Goal: Task Accomplishment & Management: Use online tool/utility

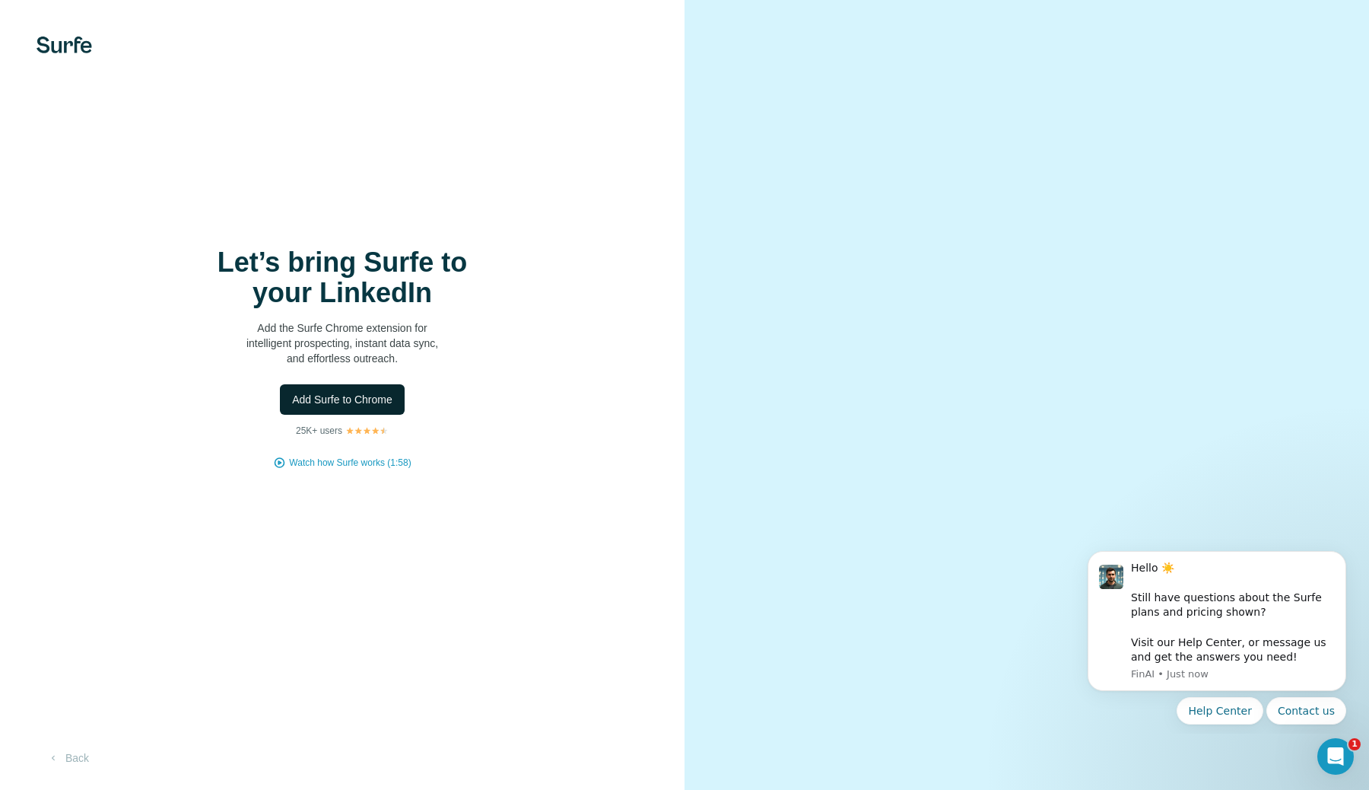
click at [353, 403] on span "Add Surfe to Chrome" at bounding box center [342, 399] width 100 height 15
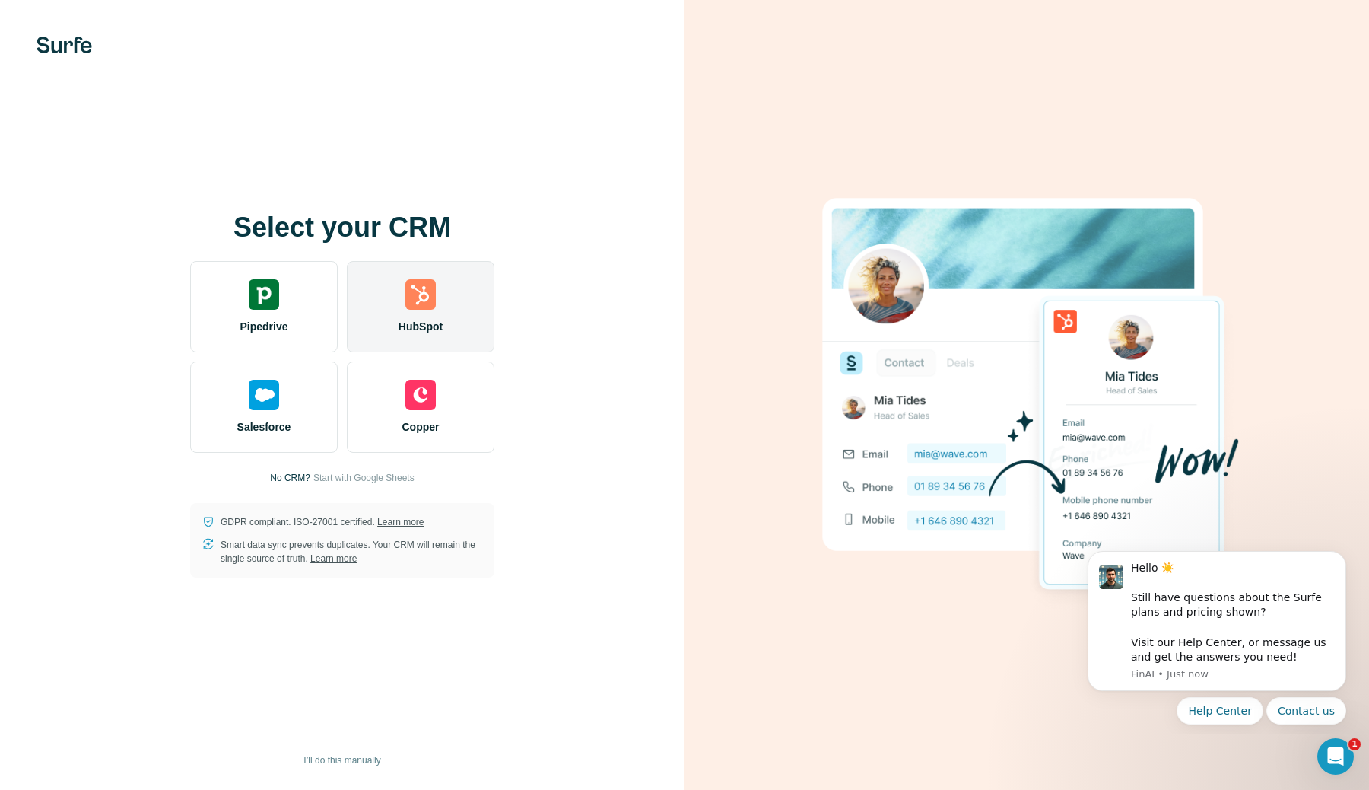
click at [417, 318] on div "HubSpot" at bounding box center [421, 306] width 148 height 91
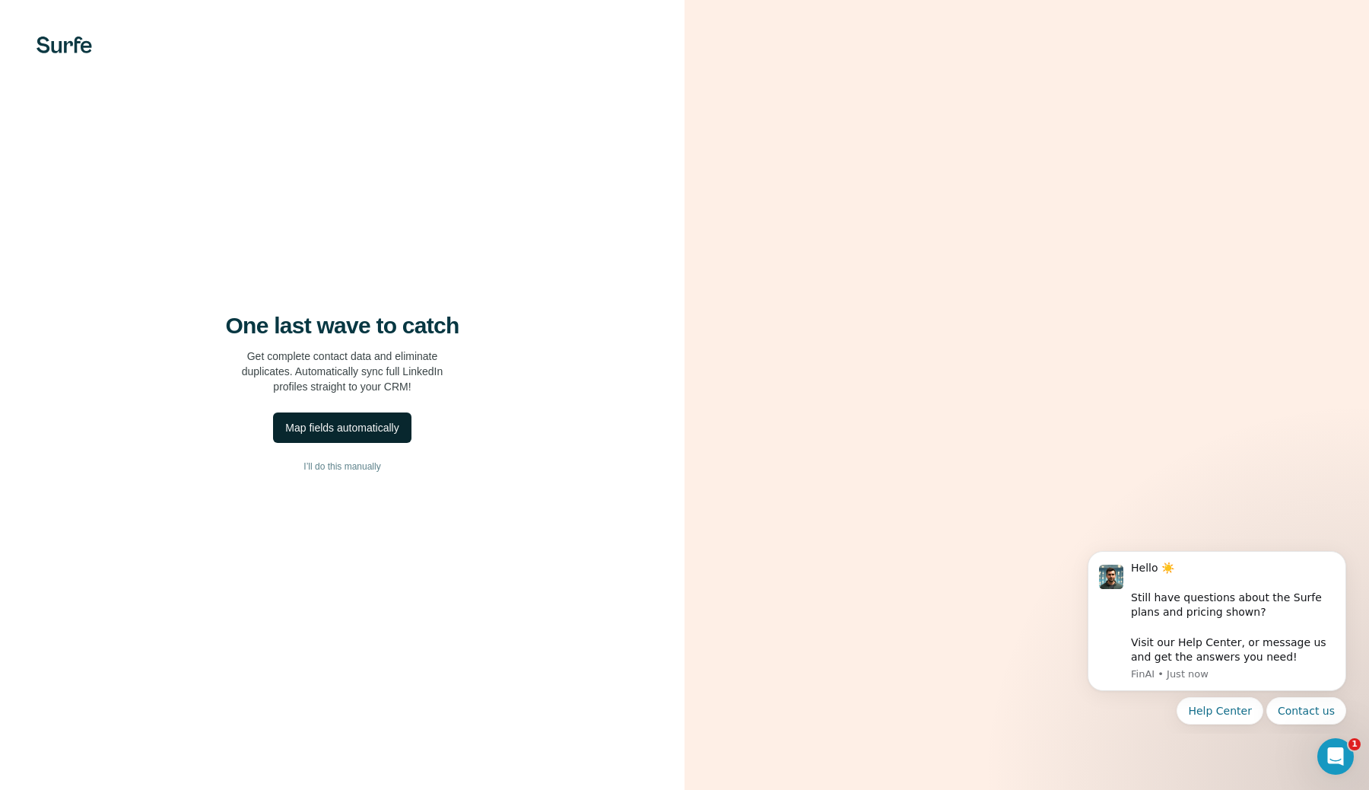
click at [376, 431] on div "Map fields automatically" at bounding box center [341, 427] width 113 height 15
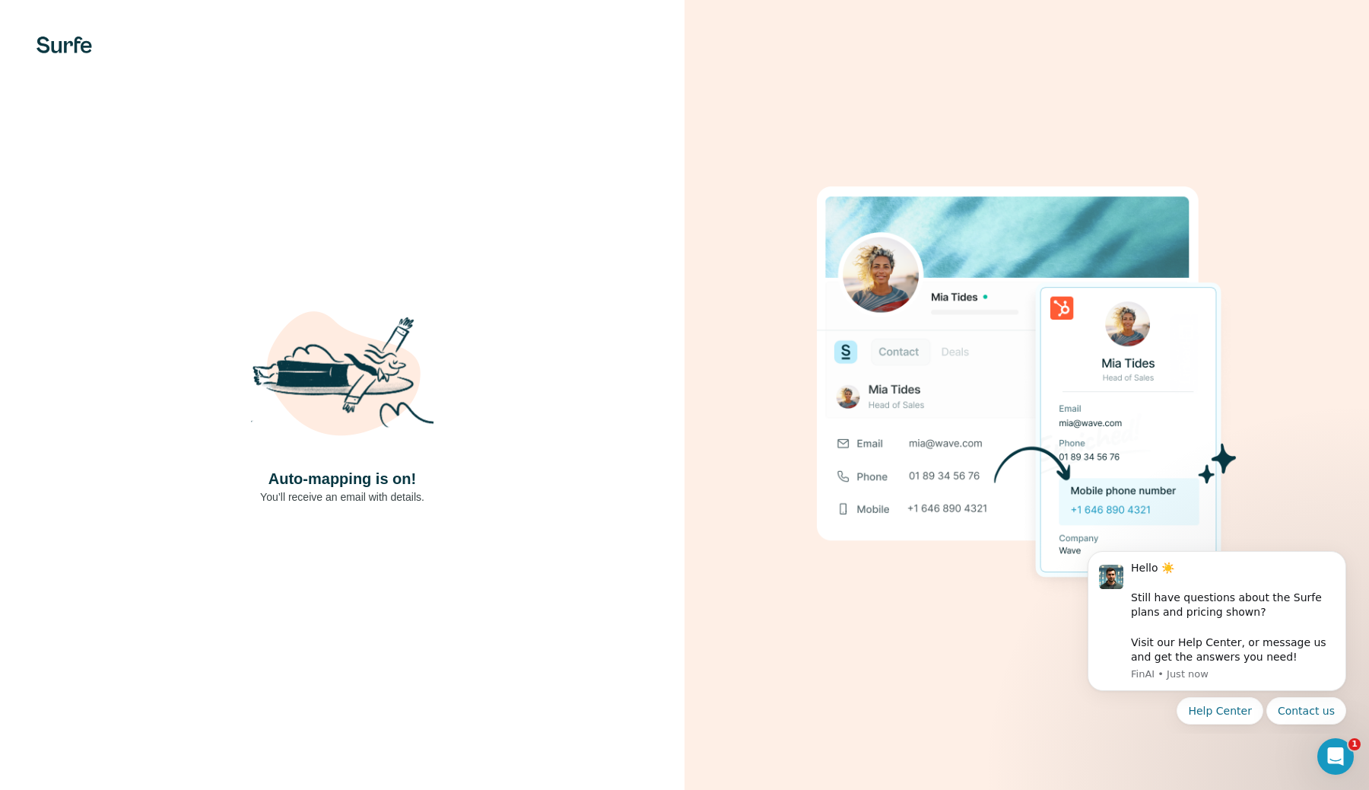
click at [764, 529] on div at bounding box center [1027, 395] width 685 height 790
